Goal: Navigation & Orientation: Find specific page/section

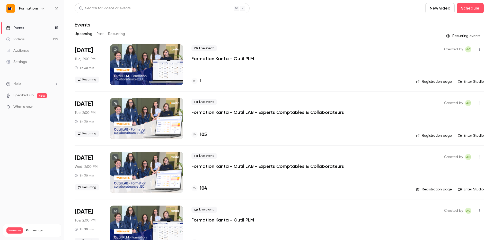
click at [37, 10] on h6 "Formations" at bounding box center [29, 8] width 20 height 5
click at [46, 10] on div "Formations" at bounding box center [34, 8] width 31 height 6
click at [43, 10] on icon "button" at bounding box center [43, 8] width 4 height 4
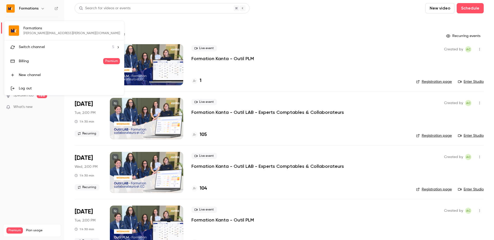
click at [47, 51] on li "Switch channel 5" at bounding box center [64, 47] width 120 height 14
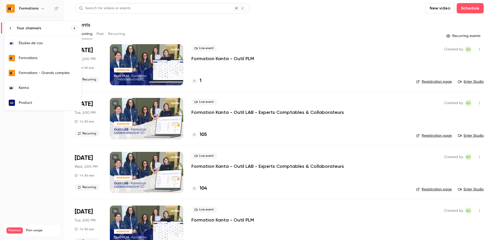
click at [48, 90] on div "Kanta" at bounding box center [48, 87] width 59 height 5
